Goal: Task Accomplishment & Management: Use online tool/utility

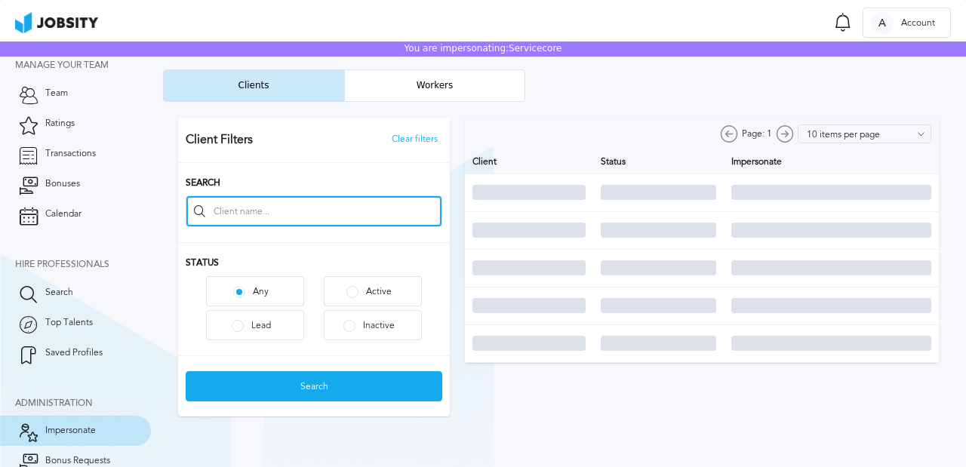
click at [261, 208] on input at bounding box center [313, 211] width 255 height 30
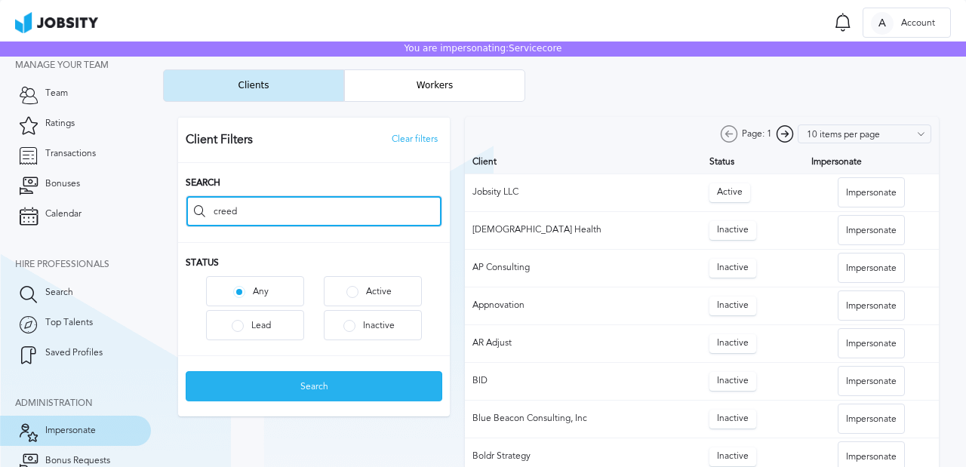
type input "creed"
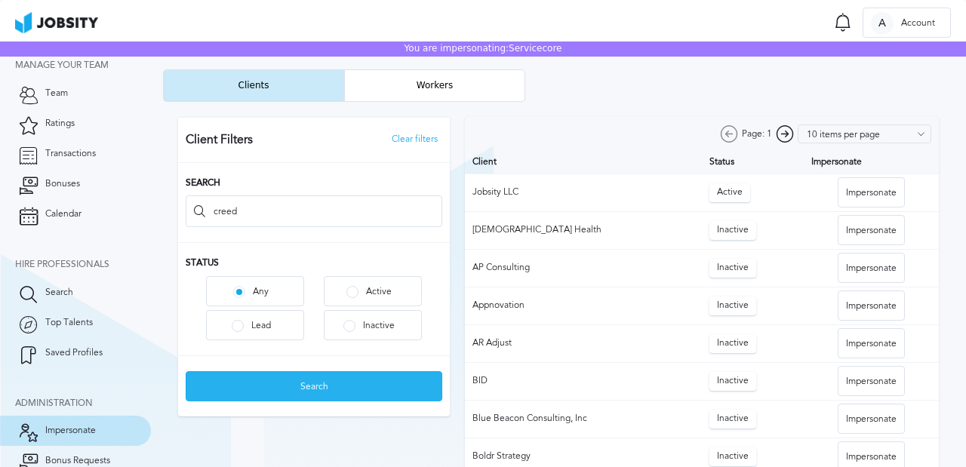
click at [320, 385] on div "Search" at bounding box center [313, 387] width 255 height 30
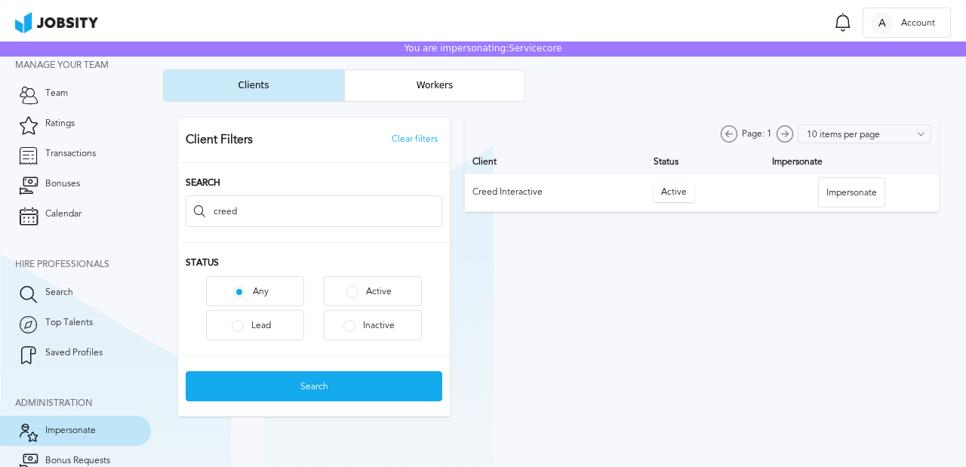
click at [836, 200] on div at bounding box center [558, 267] width 791 height 330
click at [867, 193] on div "Impersonate" at bounding box center [852, 193] width 66 height 30
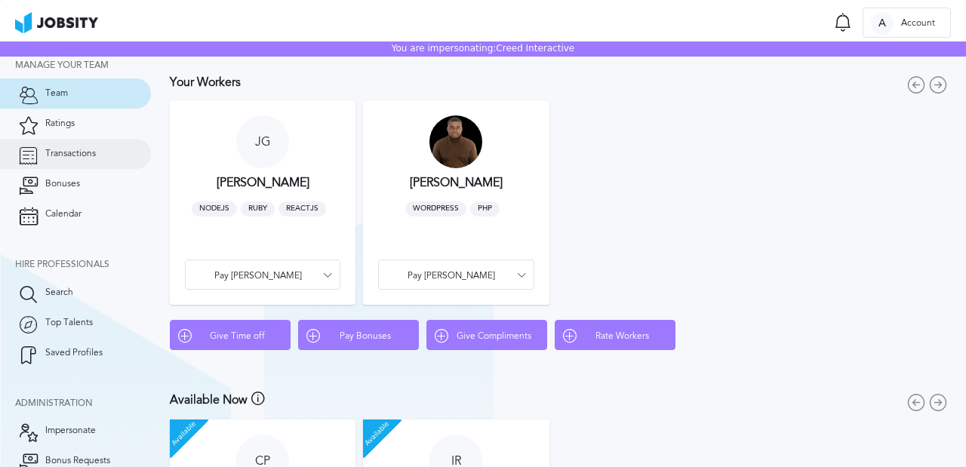
click at [90, 156] on span "Transactions" at bounding box center [70, 154] width 51 height 11
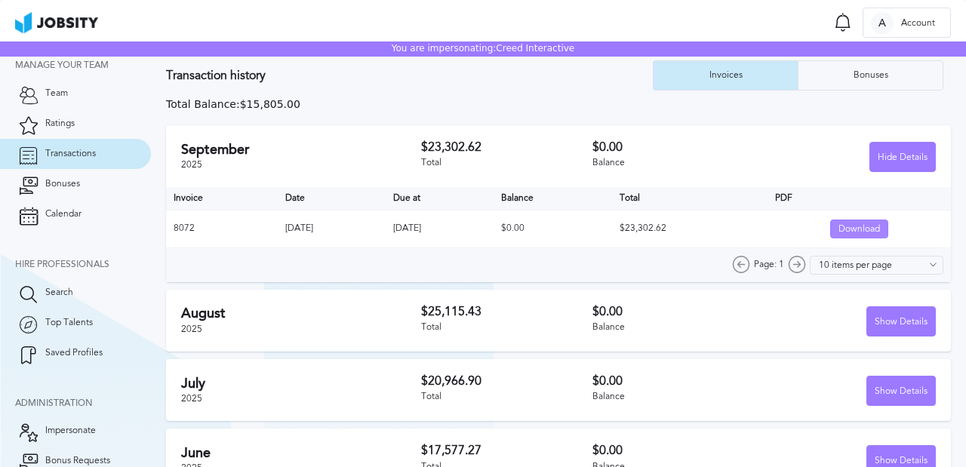
click at [871, 235] on div "Download" at bounding box center [859, 229] width 57 height 19
click at [859, 232] on div "Download" at bounding box center [859, 229] width 57 height 19
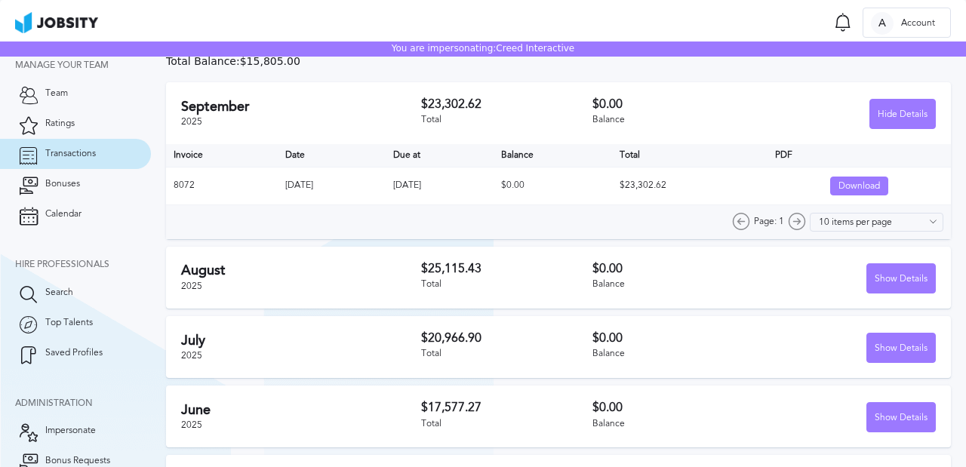
scroll to position [45, 0]
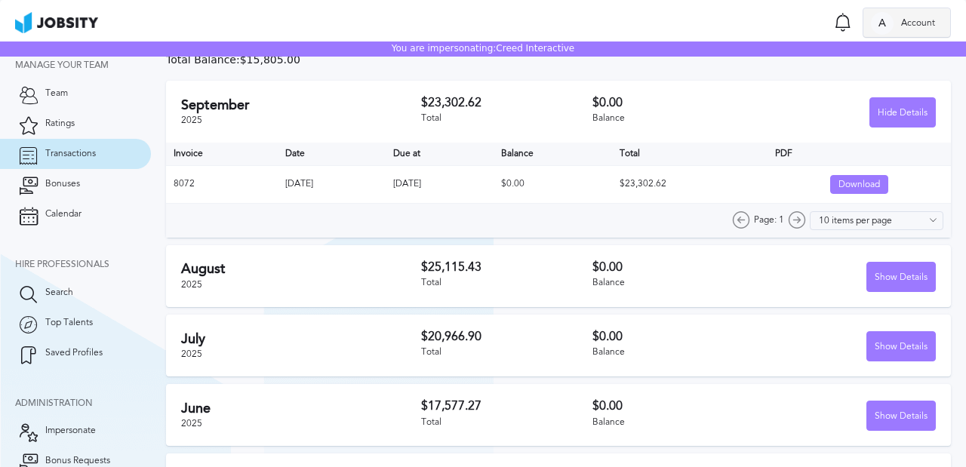
click at [924, 18] on span "Account" at bounding box center [917, 23] width 49 height 11
click at [887, 58] on li "Unimpersonate" at bounding box center [907, 53] width 88 height 30
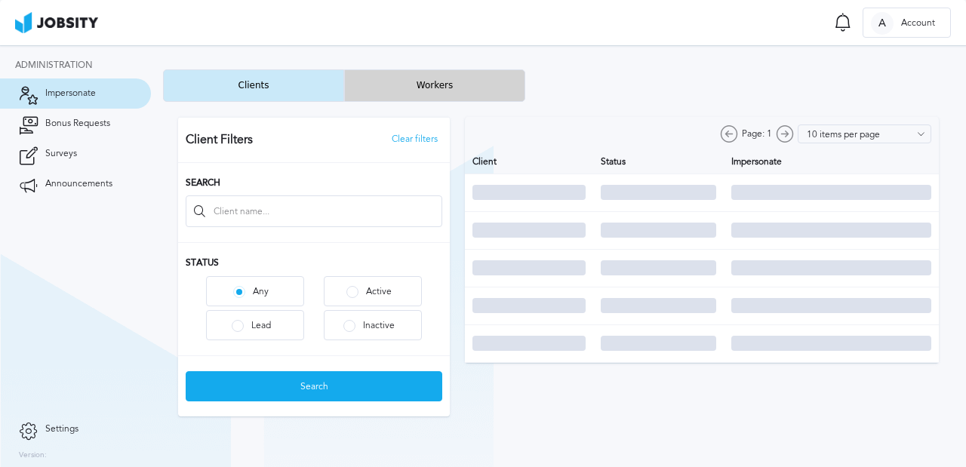
click at [428, 87] on button "Workers" at bounding box center [434, 85] width 181 height 32
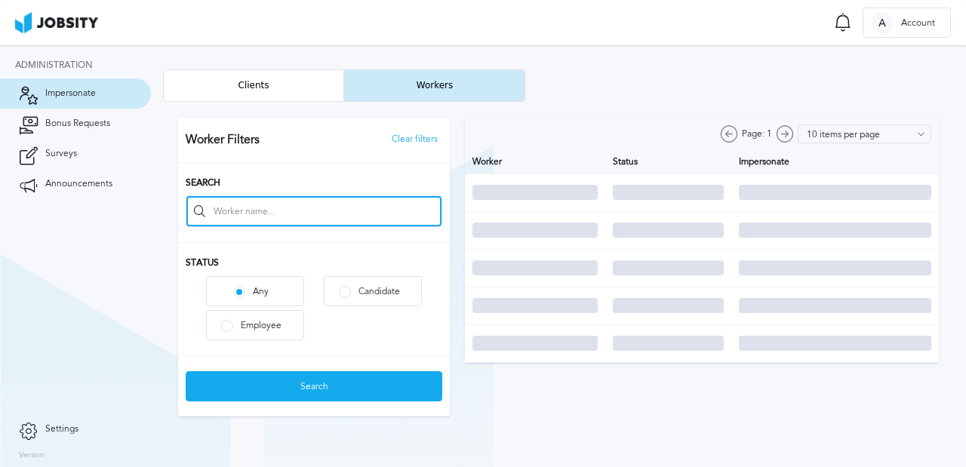
click at [235, 217] on input at bounding box center [313, 211] width 255 height 30
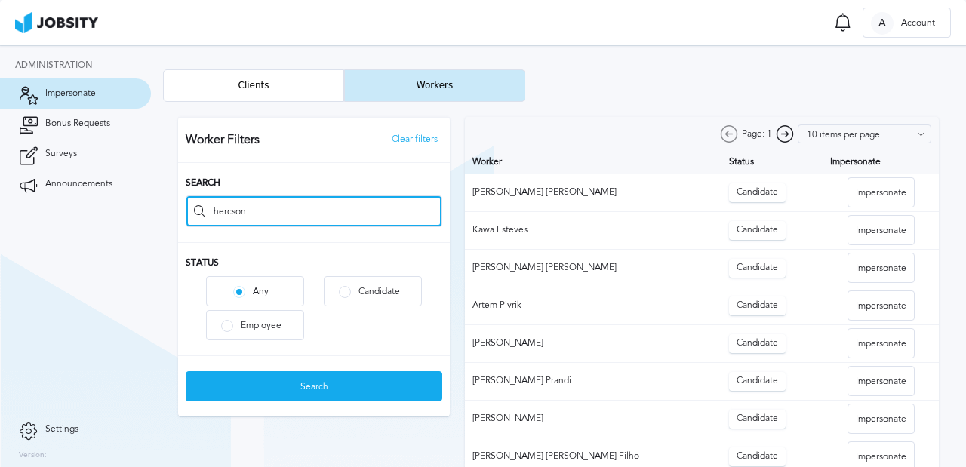
type input "hercson"
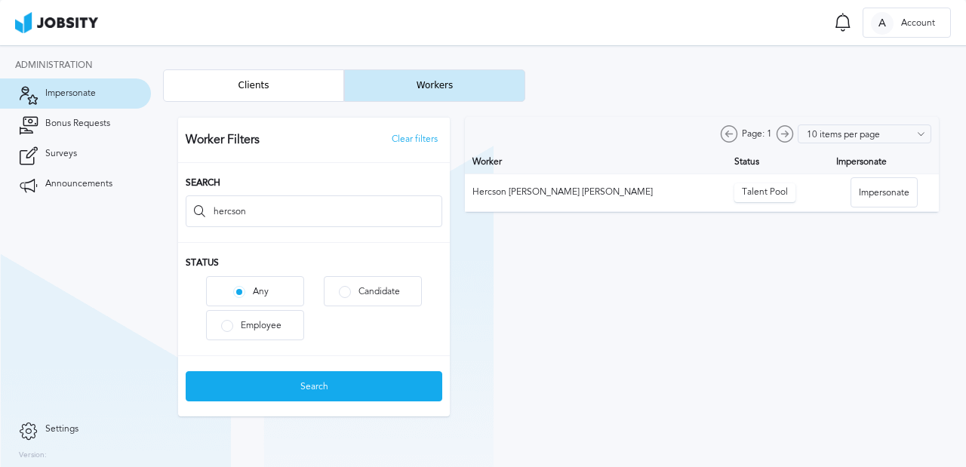
click at [891, 192] on div at bounding box center [558, 267] width 791 height 330
click at [880, 197] on div "Impersonate" at bounding box center [884, 193] width 66 height 30
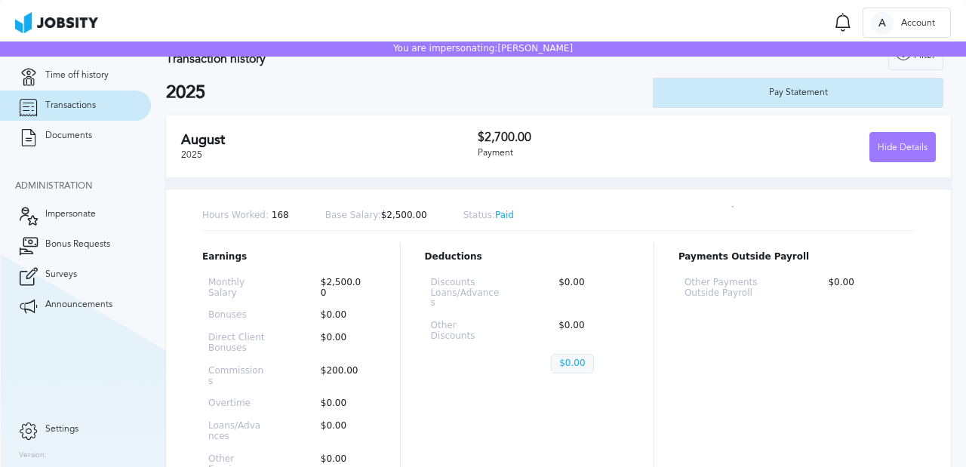
scroll to position [20, 0]
drag, startPoint x: 540, startPoint y: 135, endPoint x: 440, endPoint y: 134, distance: 100.4
click at [440, 134] on div "[DATE] $2,700.00 Payment Hide Details" at bounding box center [558, 146] width 785 height 62
click at [500, 131] on h3 "$2,700.00" at bounding box center [592, 138] width 229 height 14
drag, startPoint x: 492, startPoint y: 141, endPoint x: 479, endPoint y: 143, distance: 13.0
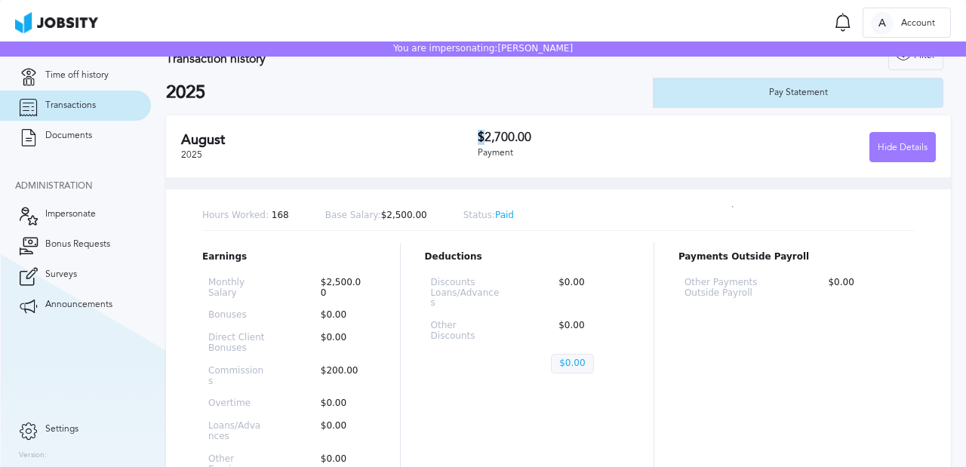
click at [479, 143] on div "[DATE] $2,700.00 Payment Hide Details" at bounding box center [558, 146] width 785 height 62
click at [501, 141] on h3 "$2,700.00" at bounding box center [592, 138] width 229 height 14
click at [536, 134] on h3 "$2,700.00" at bounding box center [592, 138] width 229 height 14
drag, startPoint x: 536, startPoint y: 134, endPoint x: 475, endPoint y: 138, distance: 62.0
click at [478, 138] on h3 "$2,700.00" at bounding box center [592, 138] width 229 height 14
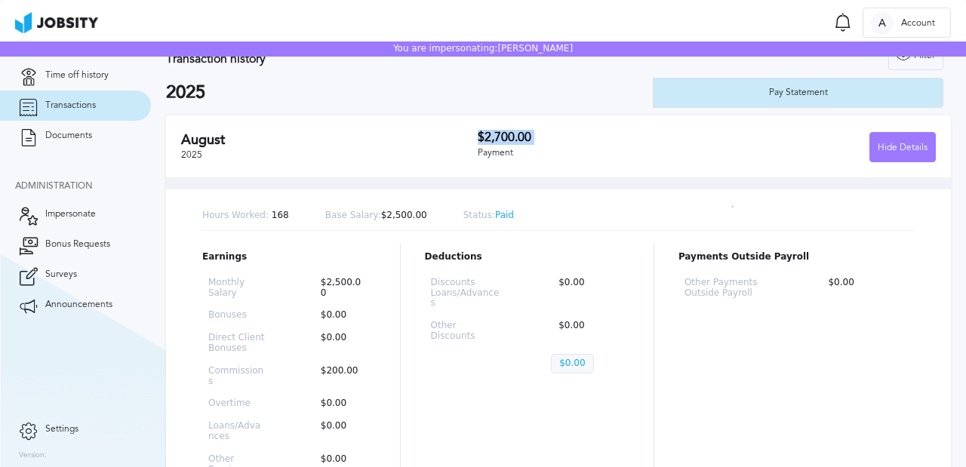
copy h3 "$2,700.00"
